Goal: Navigation & Orientation: Find specific page/section

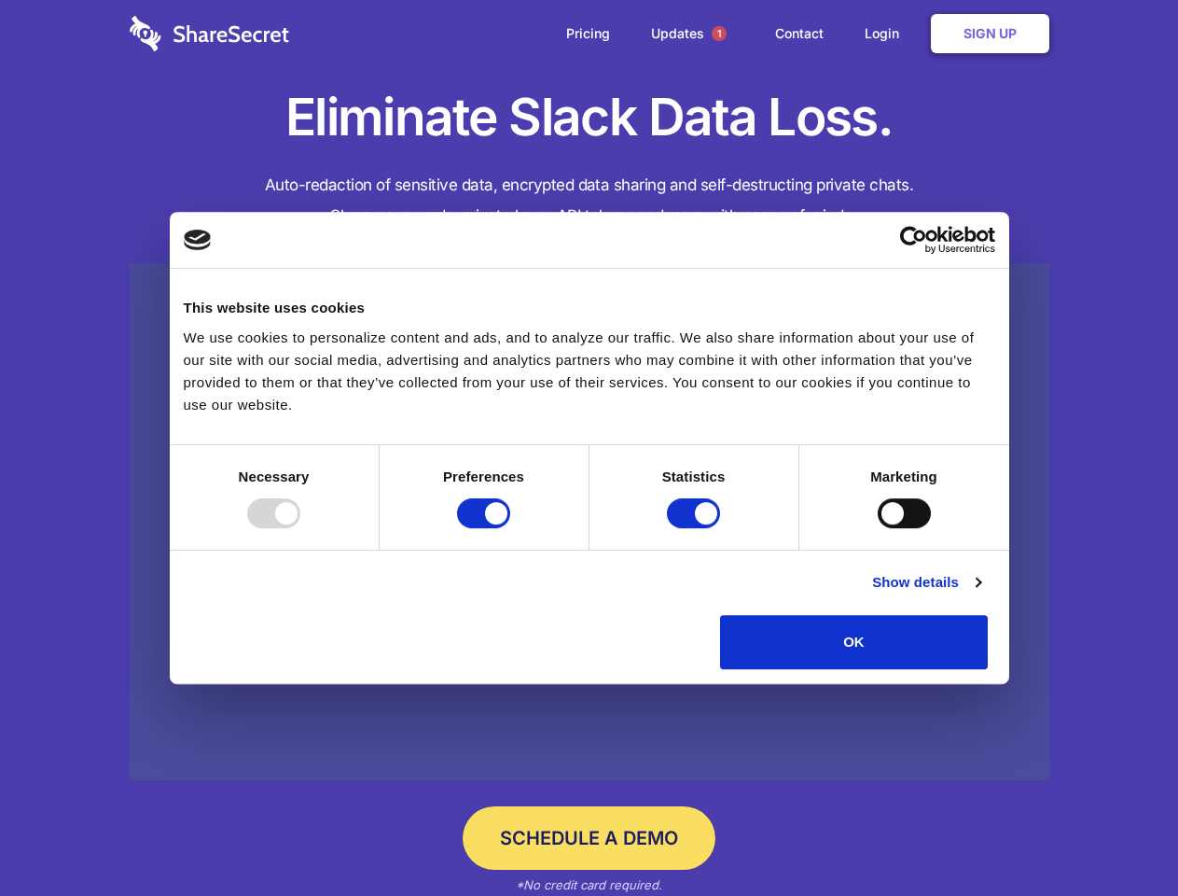
click at [300, 528] on div at bounding box center [273, 513] width 53 height 30
click at [510, 528] on input "Preferences" at bounding box center [483, 513] width 53 height 30
checkbox input "false"
click at [696, 528] on input "Statistics" at bounding box center [693, 513] width 53 height 30
checkbox input "false"
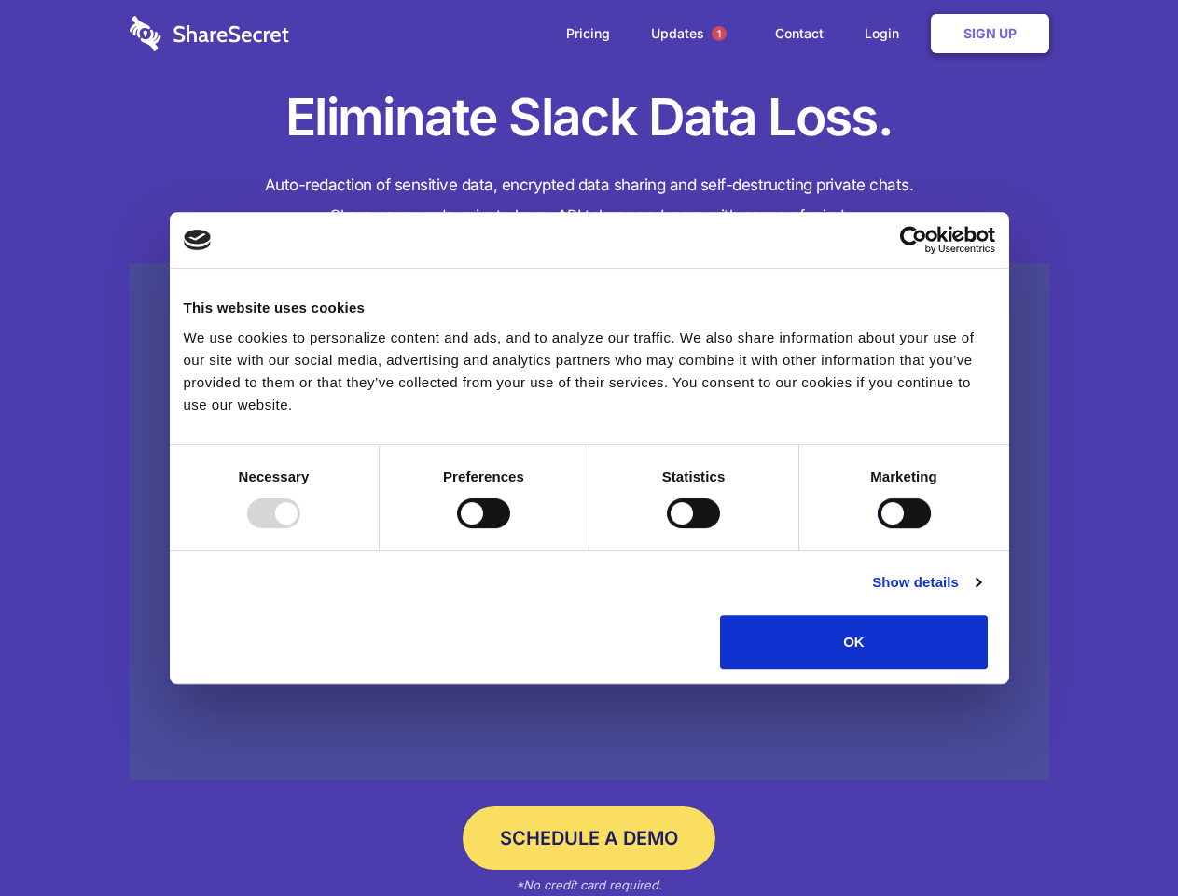
click at [878, 528] on input "Marketing" at bounding box center [904, 513] width 53 height 30
checkbox input "true"
click at [981, 593] on link "Show details" at bounding box center [926, 582] width 108 height 22
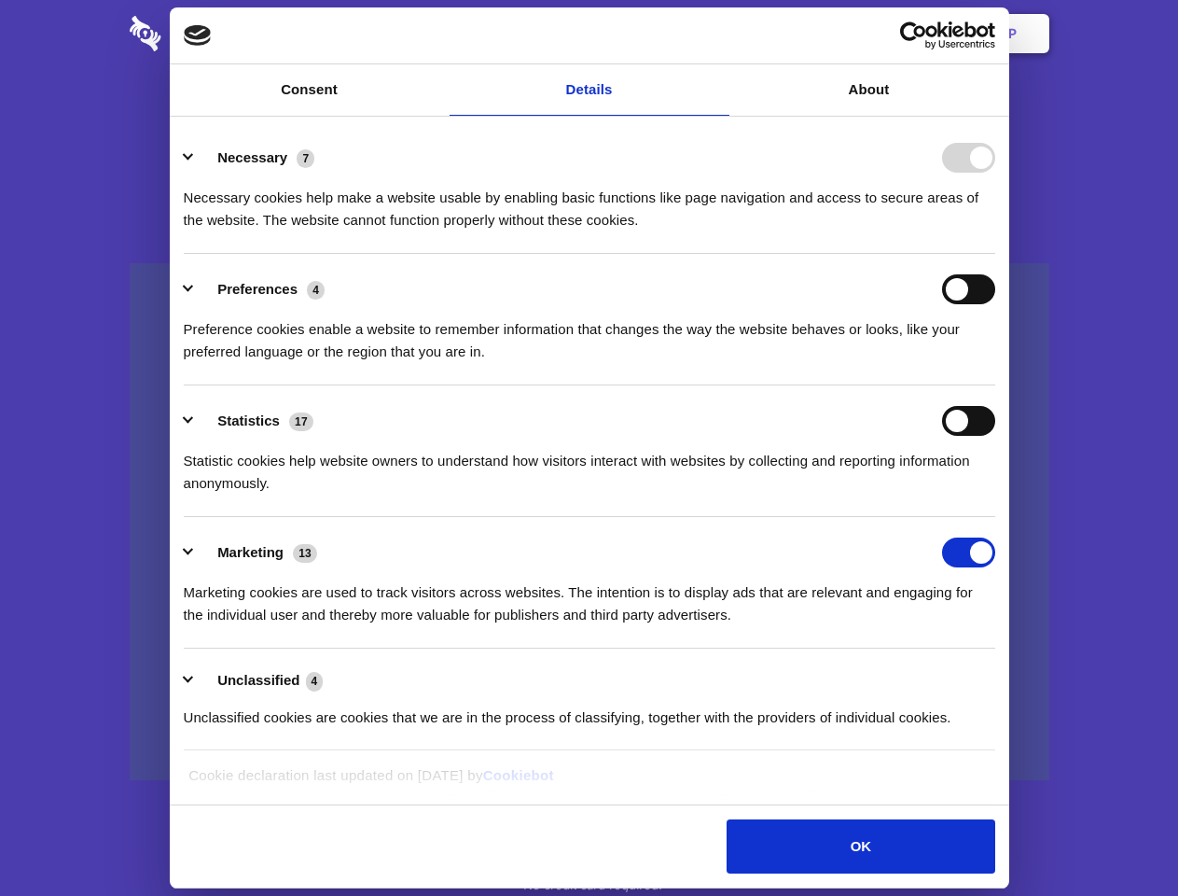
click at [995, 517] on li "Statistics 17 Statistic cookies help website owners to understand how visitors …" at bounding box center [590, 451] width 812 height 132
click at [718, 34] on span "1" at bounding box center [719, 33] width 15 height 15
